Goal: Task Accomplishment & Management: Use online tool/utility

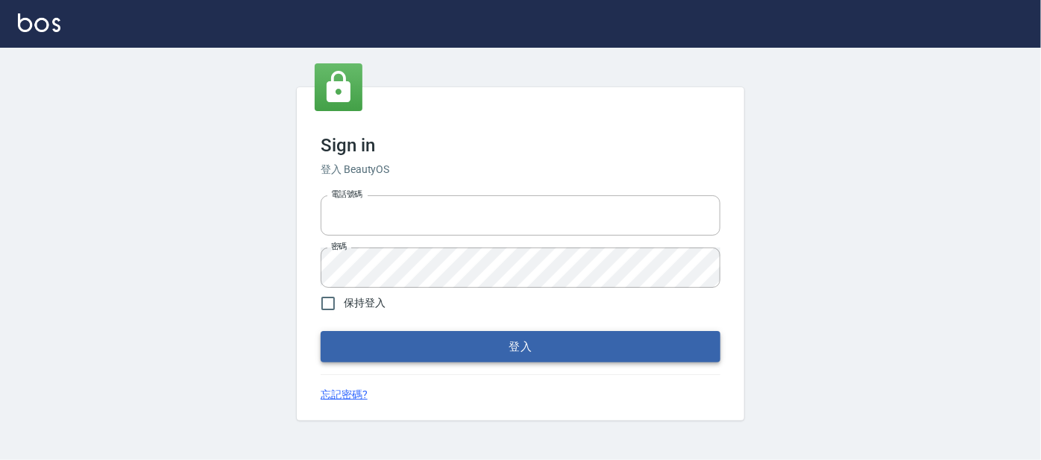
type input "0227605235"
click at [475, 354] on button "登入" at bounding box center [521, 346] width 400 height 31
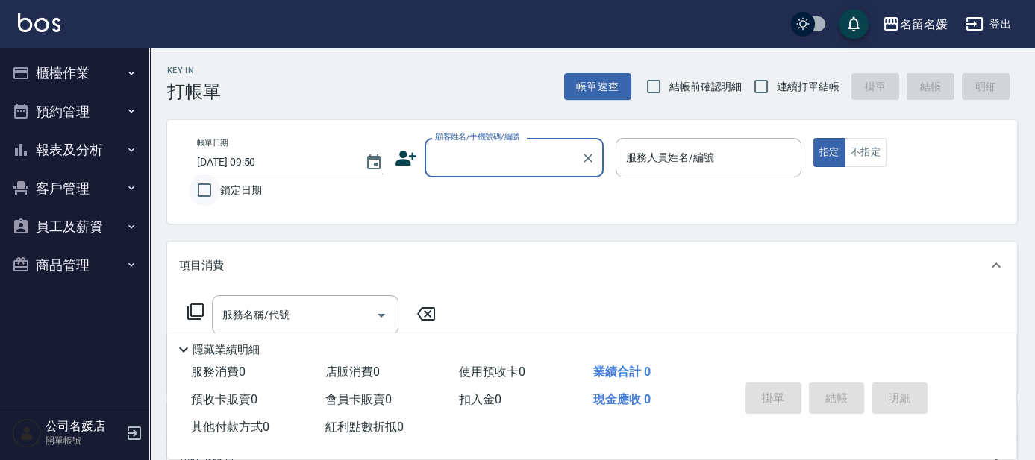
click at [209, 195] on input "鎖定日期" at bounding box center [204, 190] width 31 height 31
checkbox input "true"
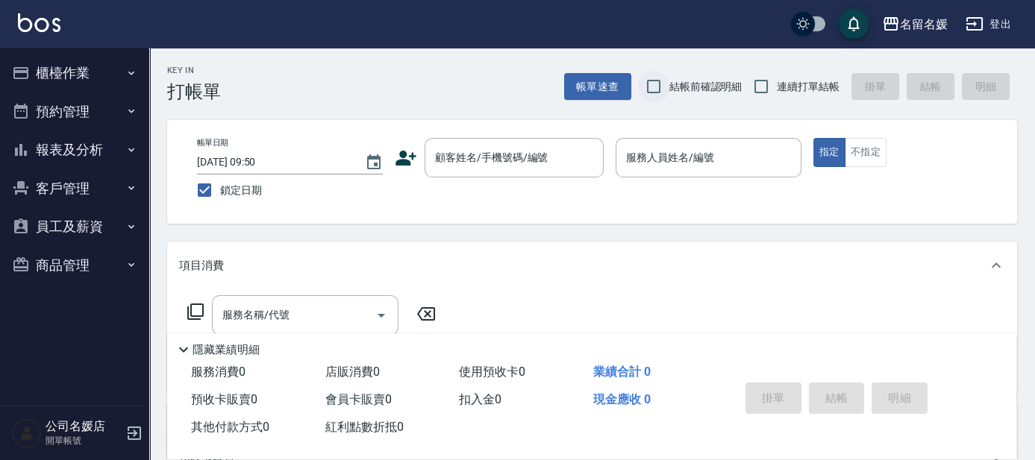
click at [659, 88] on input "結帳前確認明細" at bounding box center [653, 86] width 31 height 31
checkbox input "true"
click at [769, 84] on input "連續打單結帳" at bounding box center [760, 86] width 31 height 31
checkbox input "true"
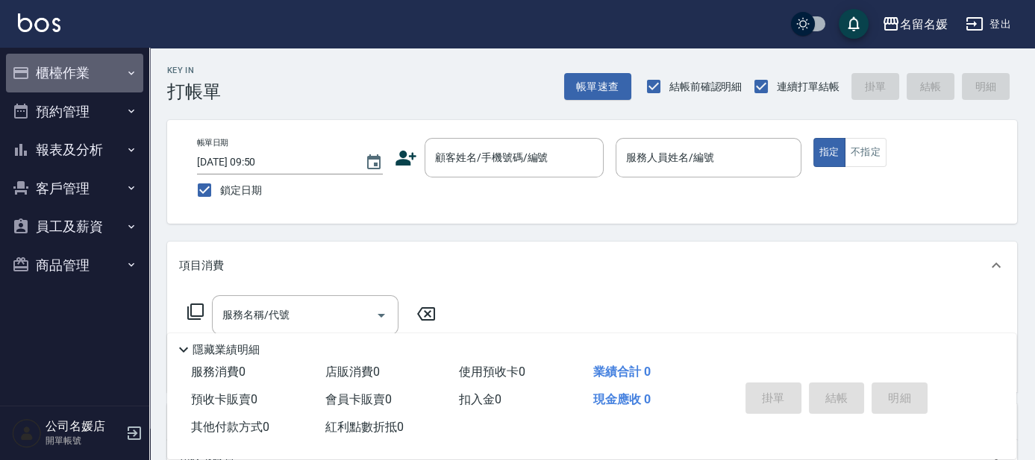
click at [101, 69] on button "櫃檯作業" at bounding box center [74, 73] width 137 height 39
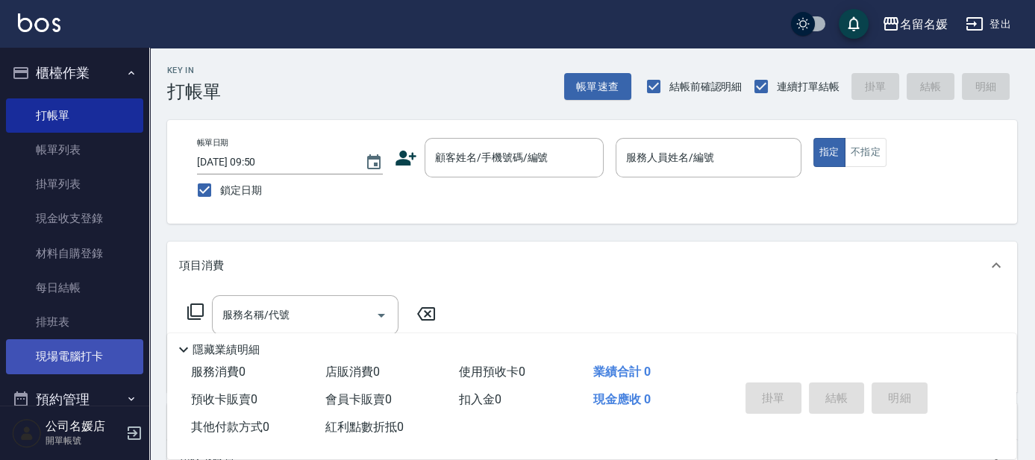
click at [90, 352] on link "現場電腦打卡" at bounding box center [74, 356] width 137 height 34
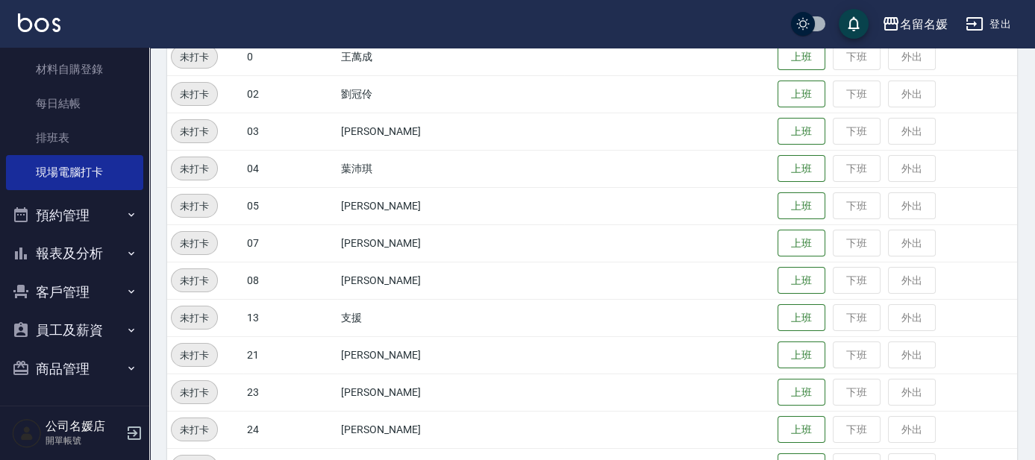
scroll to position [542, 0]
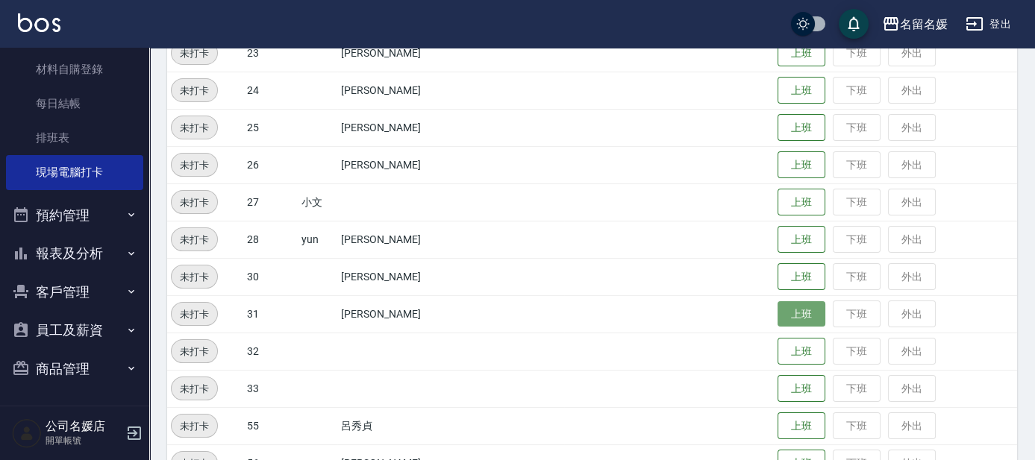
click at [806, 319] on button "上班" at bounding box center [801, 314] width 48 height 26
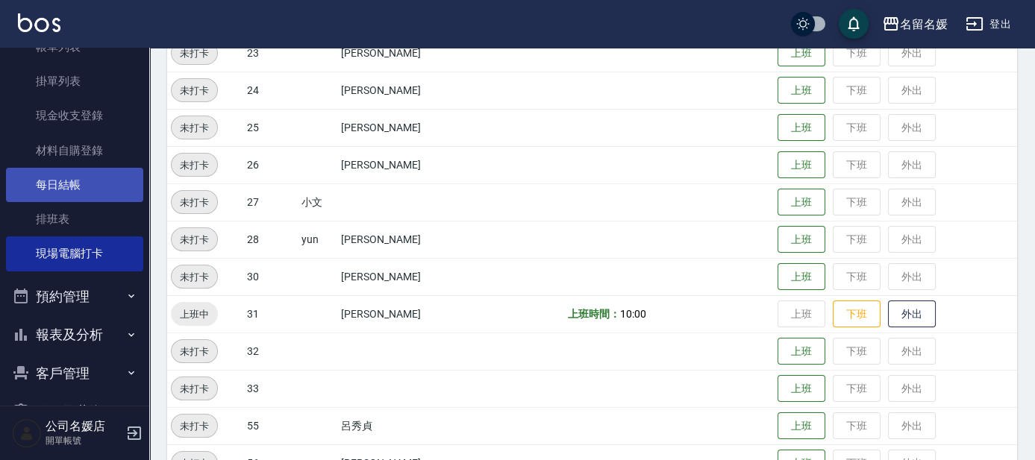
scroll to position [0, 0]
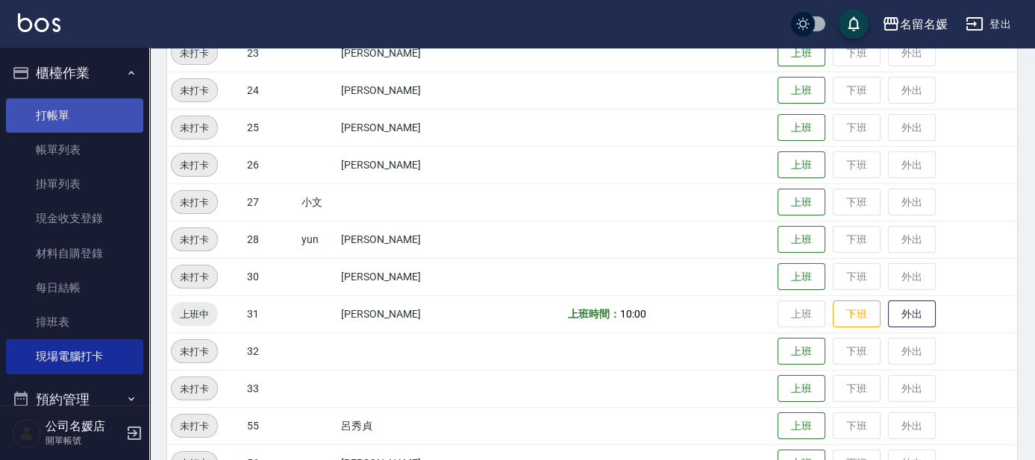
click at [54, 111] on link "打帳單" at bounding box center [74, 115] width 137 height 34
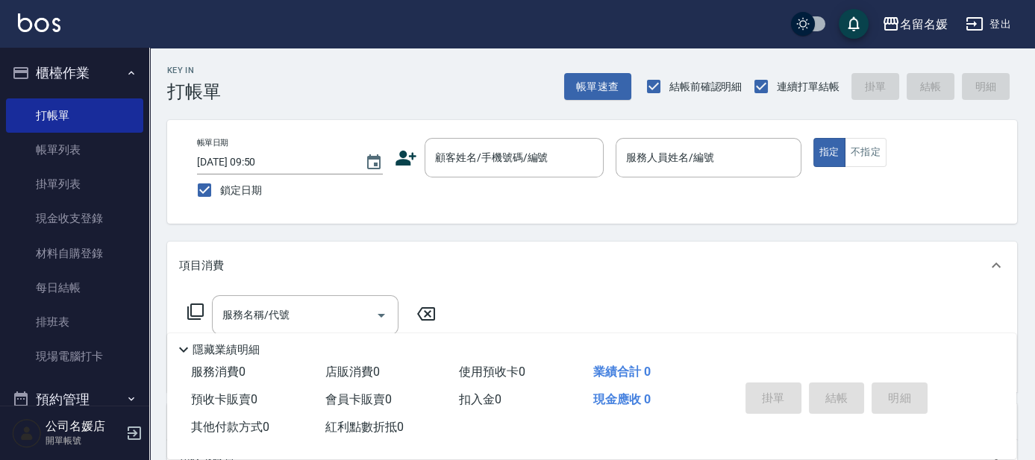
click at [1, 315] on nav "櫃檯作業 打帳單 帳單列表 掛單列表 現金收支登錄 材料自購登錄 每日結帳 排班表 現場電腦打卡 預約管理 預約管理 單日預約紀錄 單週預約紀錄 報表及分析 …" at bounding box center [74, 227] width 149 height 358
click at [495, 158] on div "顧客姓名/手機號碼/編號 顧客姓名/手機號碼/編號" at bounding box center [513, 158] width 179 height 40
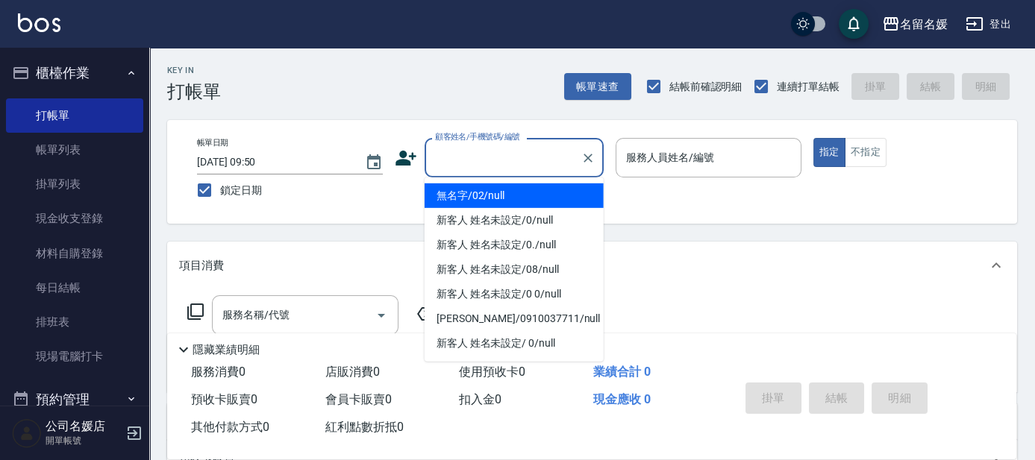
click at [504, 200] on li "無名字/02/null" at bounding box center [513, 195] width 179 height 25
type input "無名字/02/null"
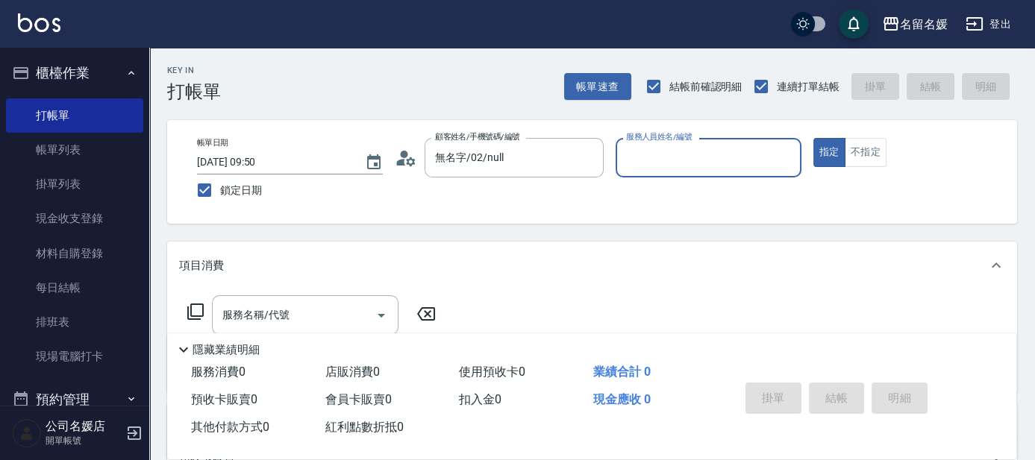
click at [671, 142] on label "服務人員姓名/編號" at bounding box center [659, 136] width 66 height 11
click at [671, 152] on input "服務人員姓名/編號" at bounding box center [708, 158] width 172 height 26
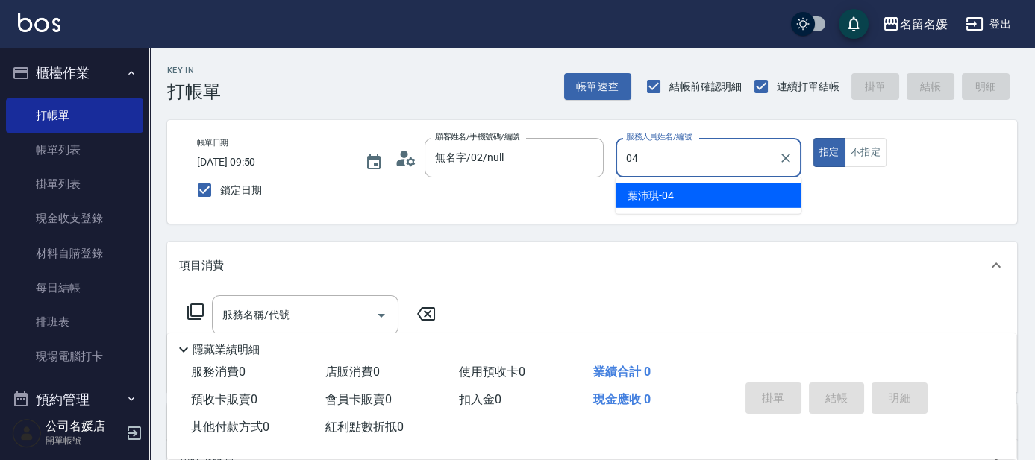
type input "04"
type button "true"
type input "[PERSON_NAME]-04"
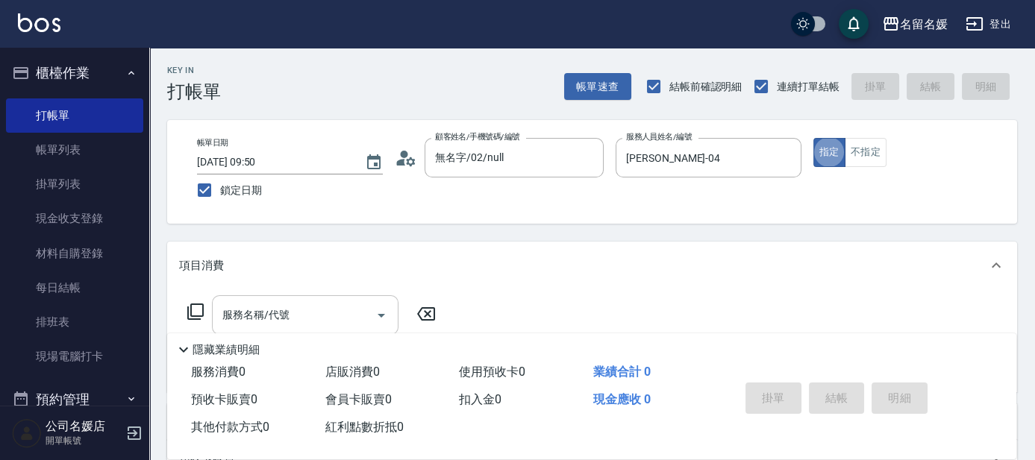
click at [317, 309] on input "服務名稱/代號" at bounding box center [294, 315] width 151 height 26
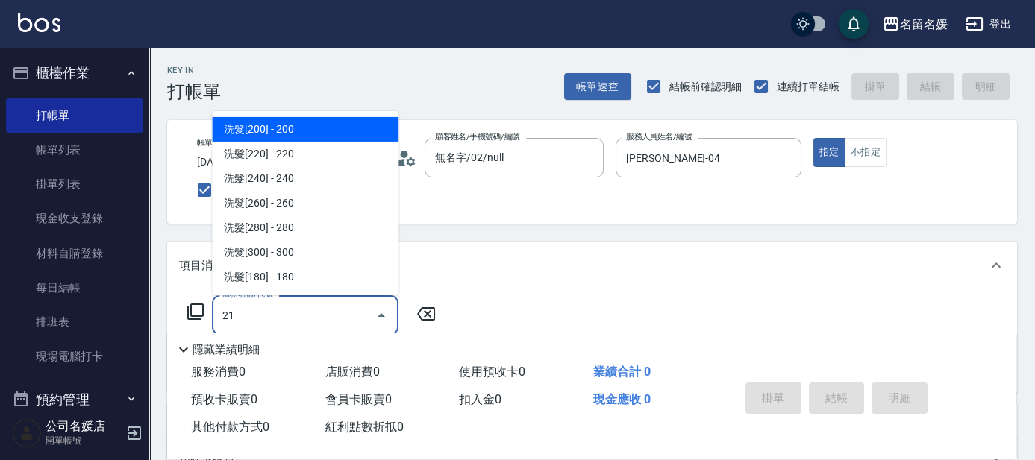
type input "210"
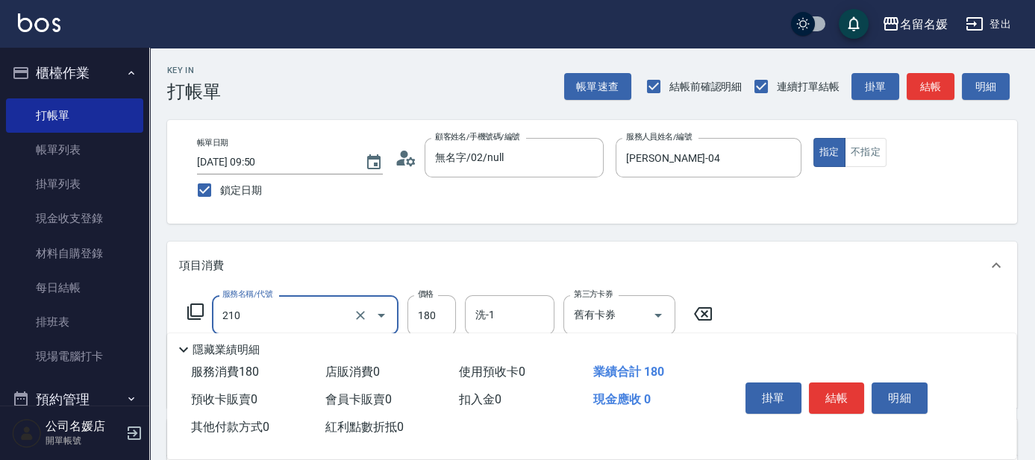
type input "舊有卡券"
type input "洗券-(卡)180(210)"
click at [501, 333] on div "隱藏業績明細" at bounding box center [591, 345] width 849 height 25
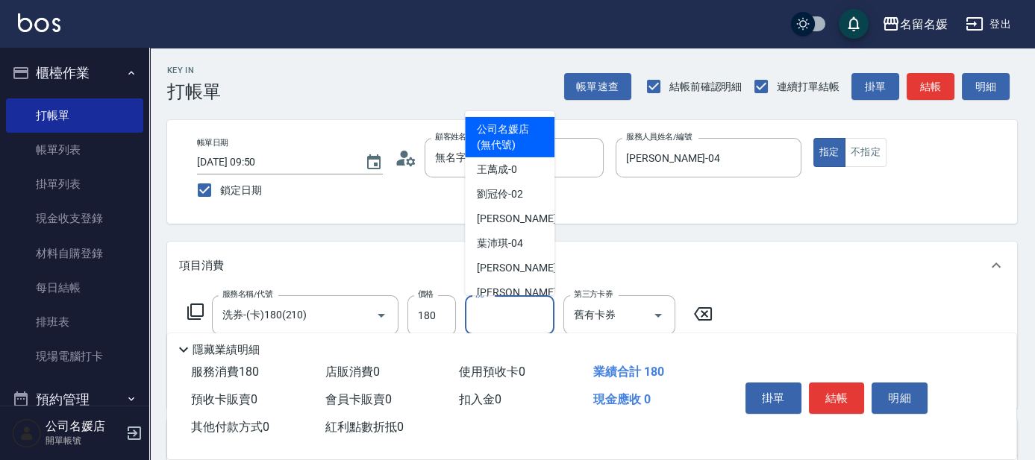
click at [504, 318] on input "洗-1" at bounding box center [509, 315] width 76 height 26
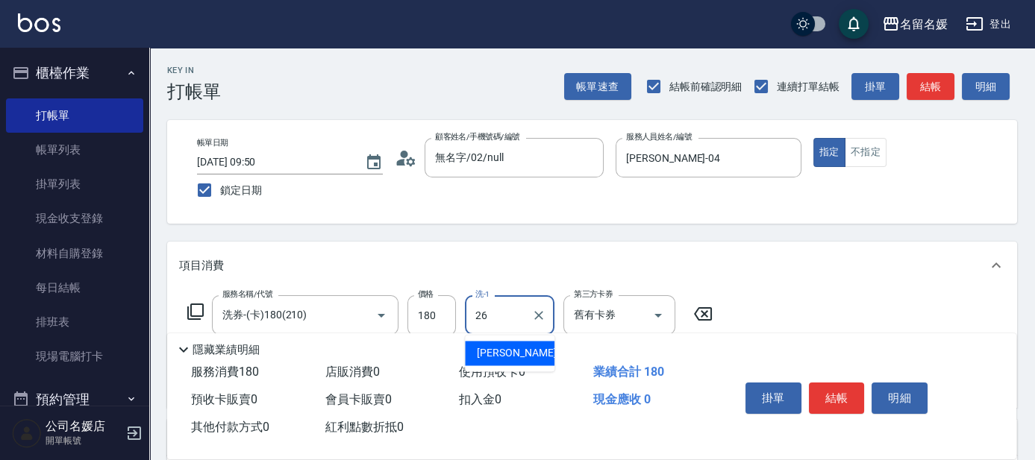
type input "[PERSON_NAME]-26"
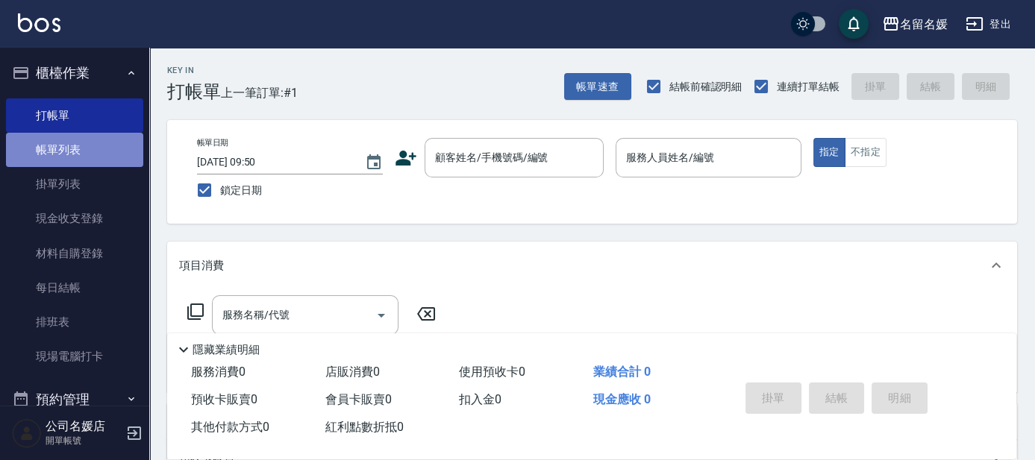
click at [83, 139] on link "帳單列表" at bounding box center [74, 150] width 137 height 34
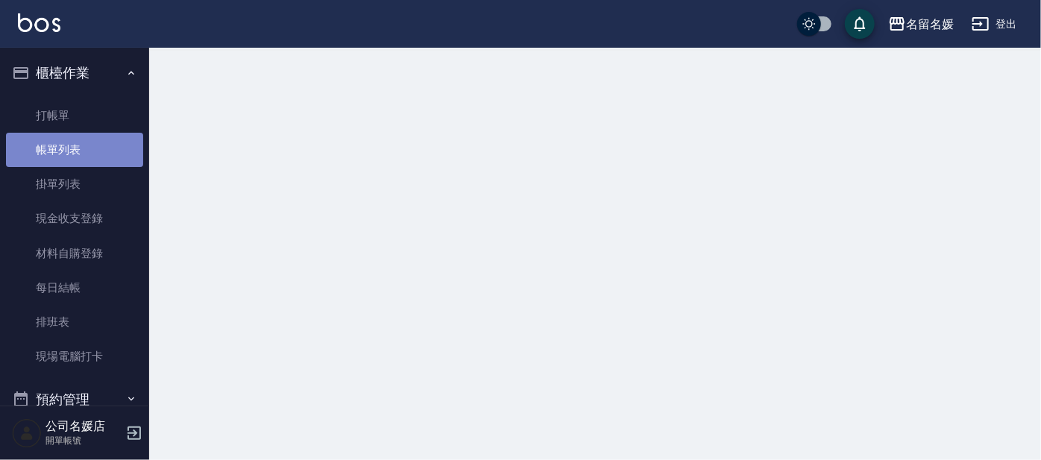
click at [83, 139] on link "帳單列表" at bounding box center [74, 150] width 137 height 34
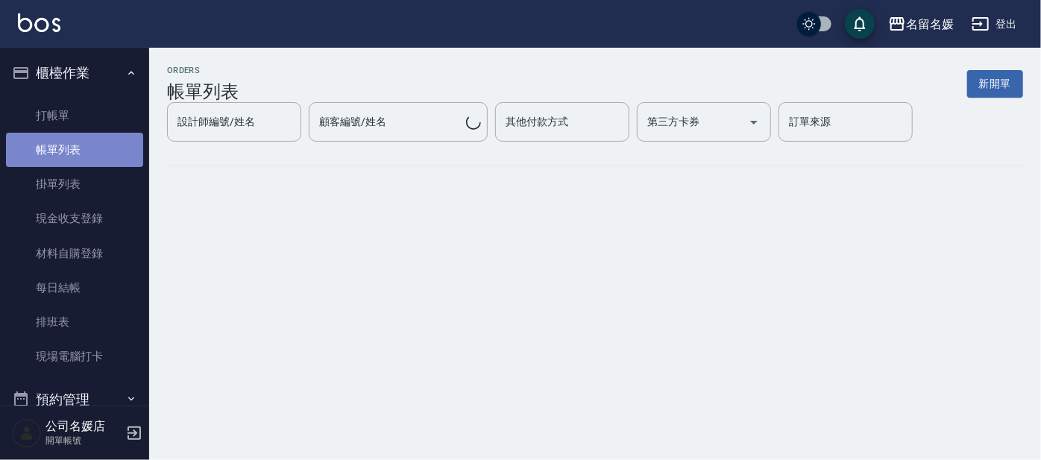
click at [83, 139] on link "帳單列表" at bounding box center [74, 150] width 137 height 34
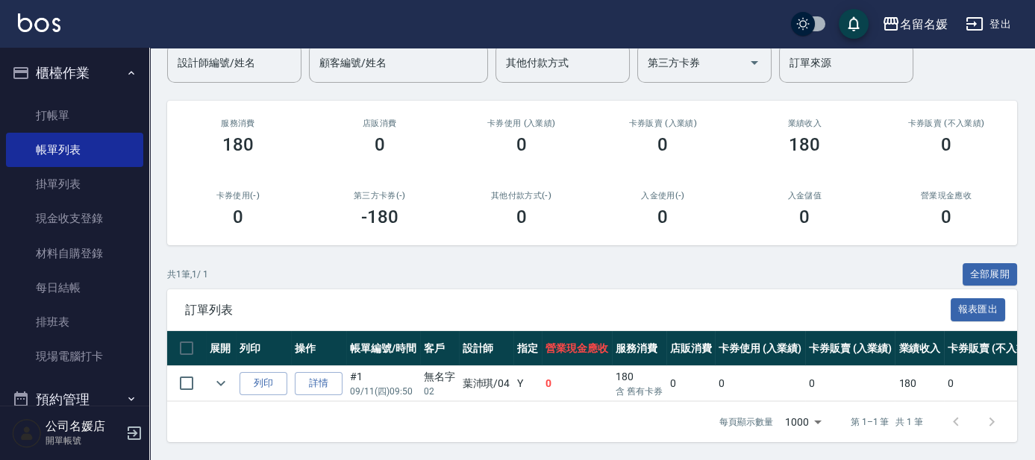
scroll to position [140, 0]
click at [221, 381] on icon "expand row" at bounding box center [220, 383] width 9 height 5
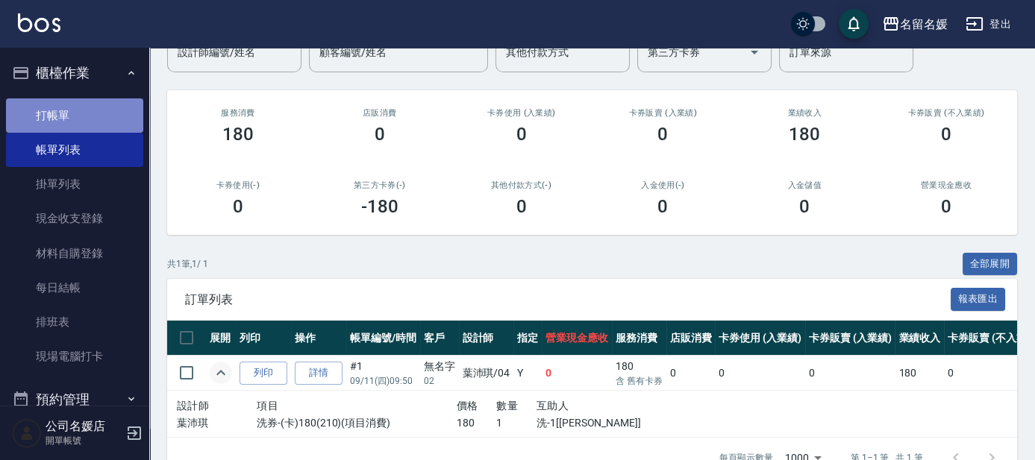
click at [93, 117] on link "打帳單" at bounding box center [74, 115] width 137 height 34
